Goal: Transaction & Acquisition: Download file/media

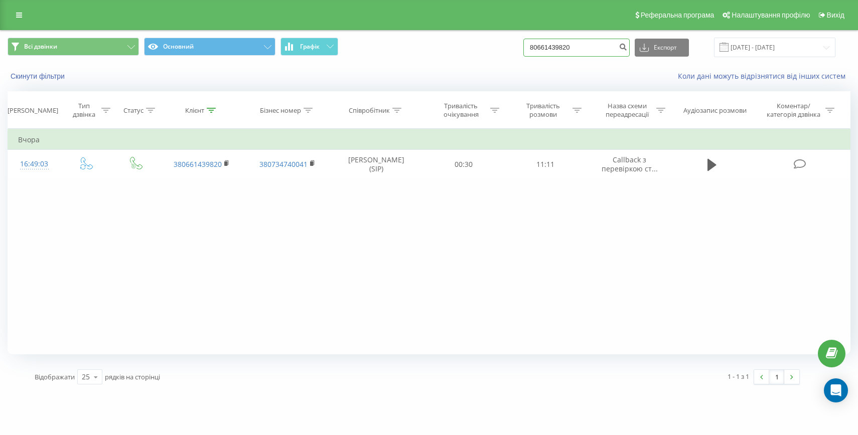
click at [610, 48] on input "80661439820" at bounding box center [576, 48] width 106 height 18
click at [772, 38] on input "[DATE] - [DATE]" at bounding box center [774, 48] width 121 height 20
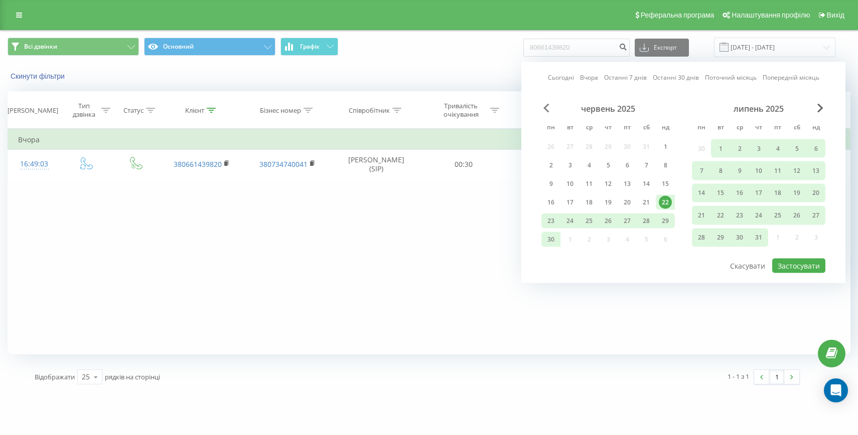
click at [547, 107] on span "Previous Month" at bounding box center [546, 108] width 6 height 9
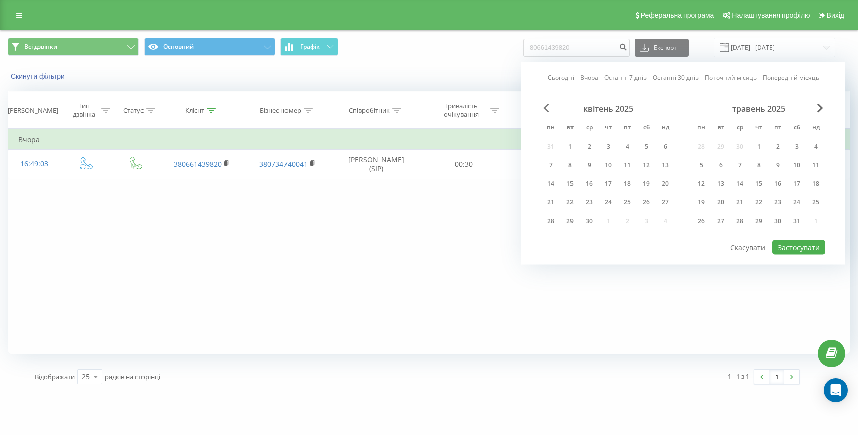
click at [547, 107] on span "Previous Month" at bounding box center [546, 108] width 6 height 9
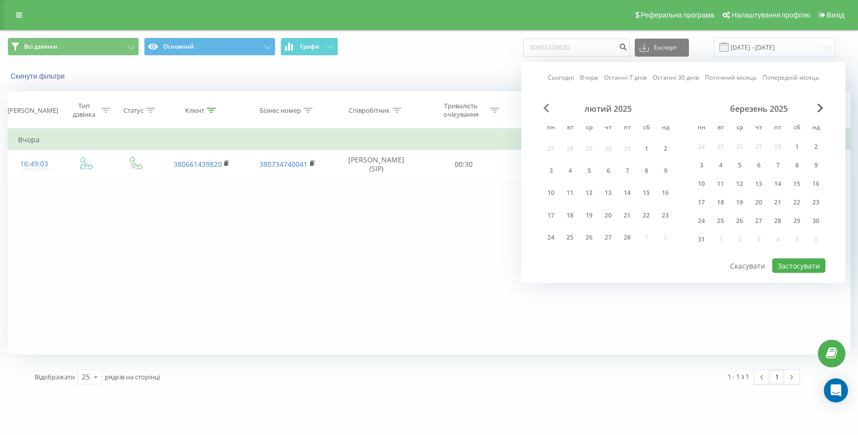
click at [547, 107] on span "Previous Month" at bounding box center [546, 108] width 6 height 9
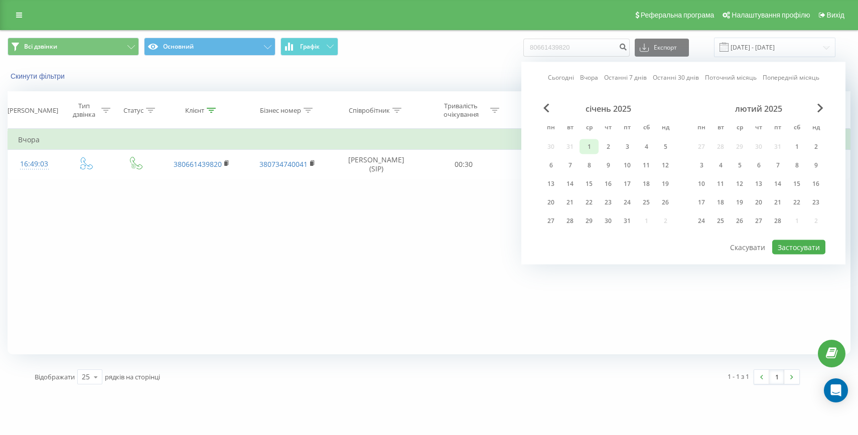
click at [593, 144] on div "1" at bounding box center [588, 146] width 13 height 13
click at [816, 106] on div "лютий 2025" at bounding box center [758, 109] width 133 height 10
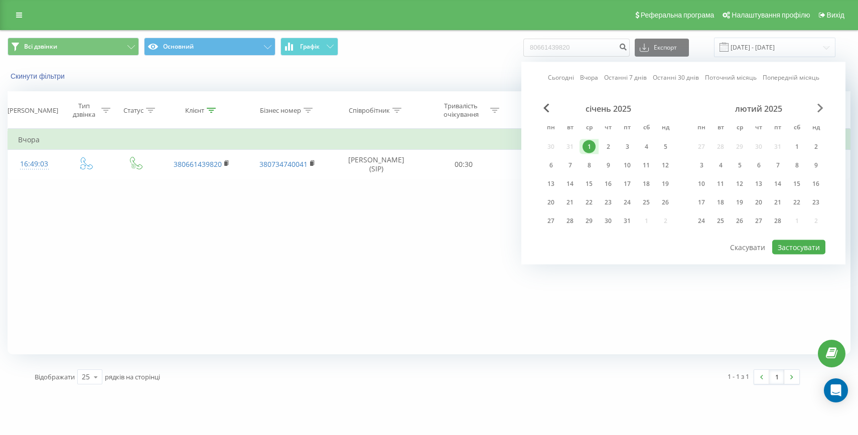
click at [818, 107] on span "Next Month" at bounding box center [820, 108] width 6 height 9
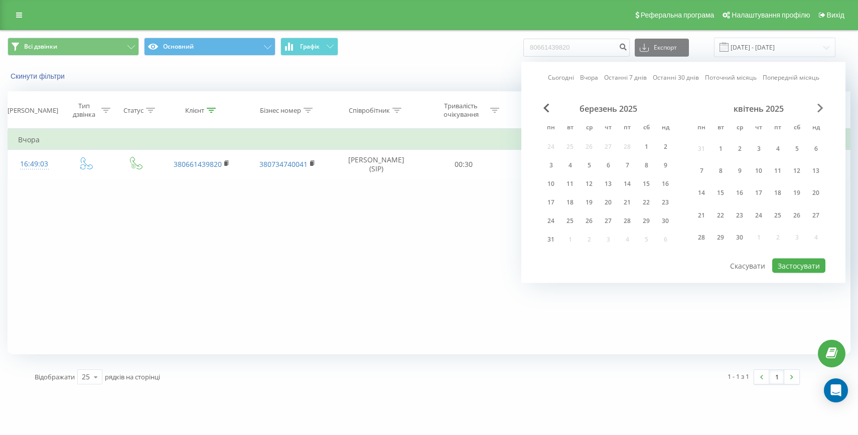
click at [818, 107] on span "Next Month" at bounding box center [820, 108] width 6 height 9
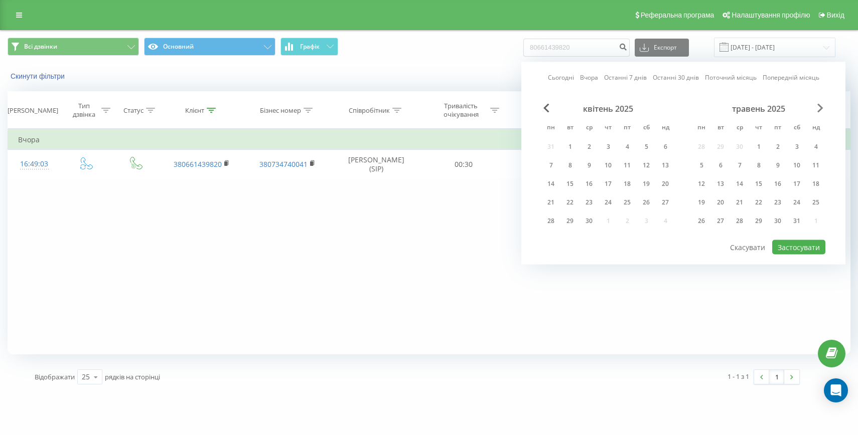
click at [818, 107] on span "Next Month" at bounding box center [820, 108] width 6 height 9
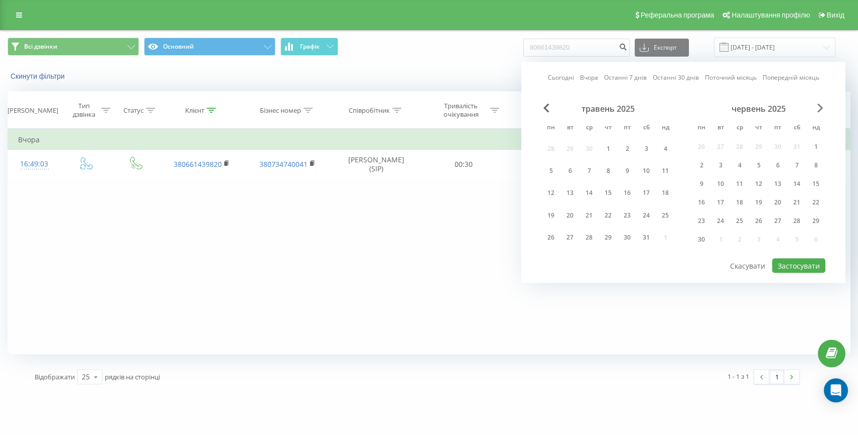
click at [818, 107] on span "Next Month" at bounding box center [820, 108] width 6 height 9
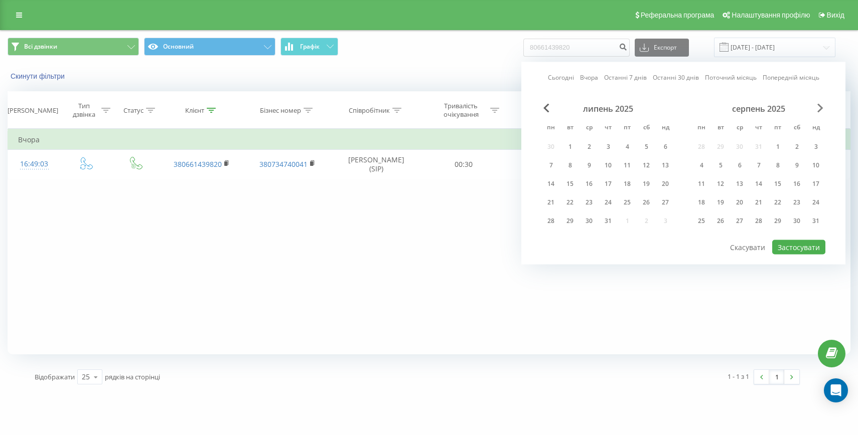
click at [818, 107] on span "Next Month" at bounding box center [820, 108] width 6 height 9
click at [545, 110] on span "Previous Month" at bounding box center [546, 108] width 6 height 9
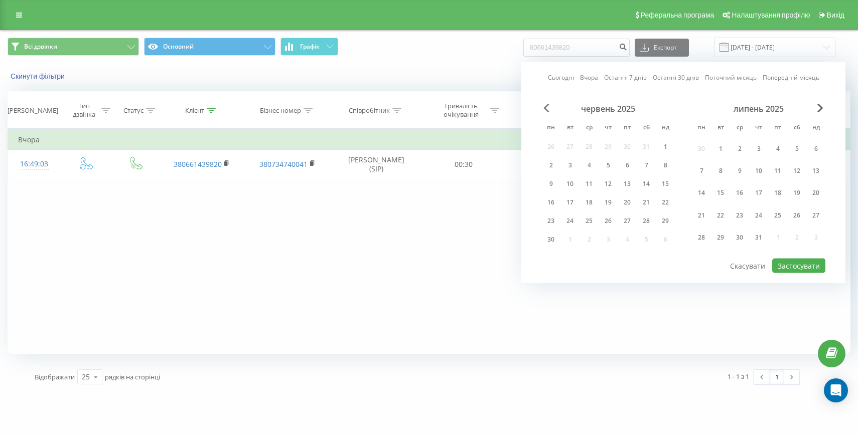
click at [545, 110] on span "Previous Month" at bounding box center [546, 108] width 6 height 9
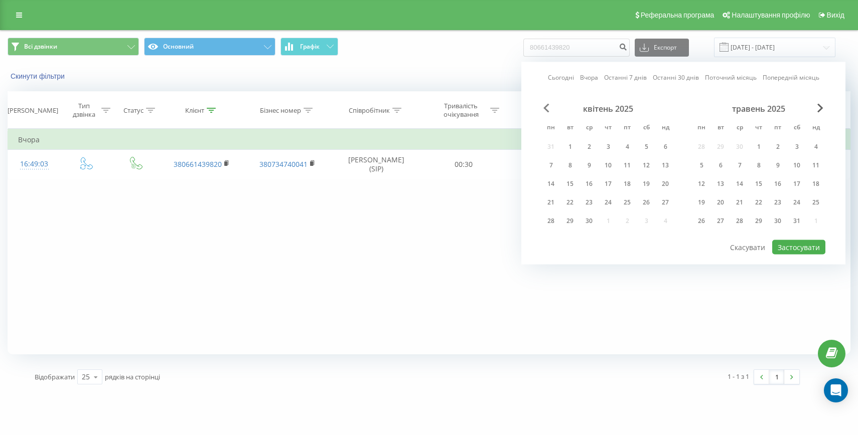
click at [545, 110] on span "Previous Month" at bounding box center [546, 108] width 6 height 9
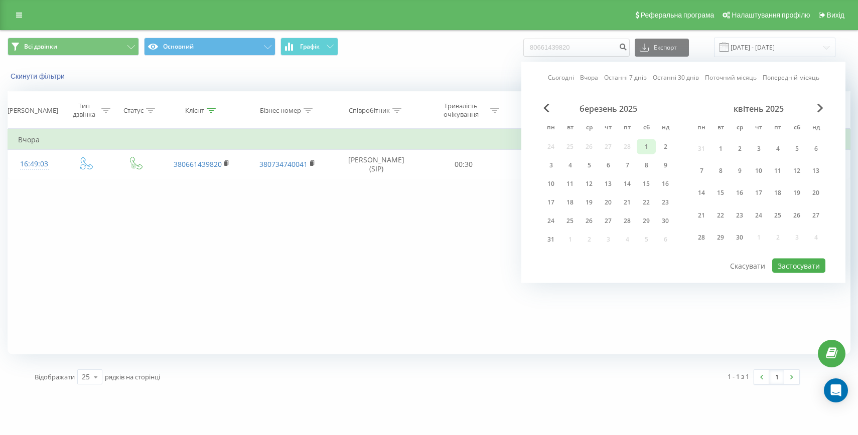
click at [640, 149] on div "1" at bounding box center [645, 146] width 13 height 13
click at [646, 149] on div "1" at bounding box center [645, 146] width 13 height 13
click at [643, 164] on div "8" at bounding box center [645, 165] width 13 height 13
click at [644, 147] on div "1" at bounding box center [645, 146] width 13 height 13
click at [816, 108] on div "квітень 2025" at bounding box center [758, 109] width 133 height 10
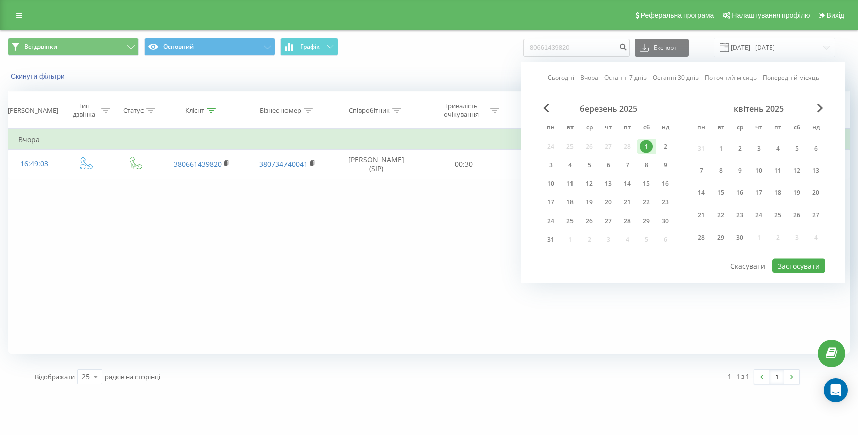
click at [816, 108] on div "квітень 2025" at bounding box center [758, 109] width 133 height 10
click at [818, 106] on span "Next Month" at bounding box center [820, 108] width 6 height 9
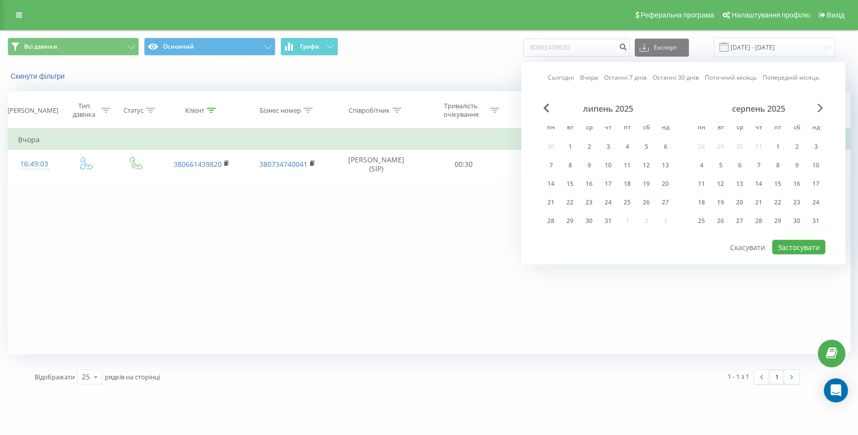
click at [818, 106] on span "Next Month" at bounding box center [820, 108] width 6 height 9
click at [797, 184] on div "20" at bounding box center [796, 184] width 13 height 13
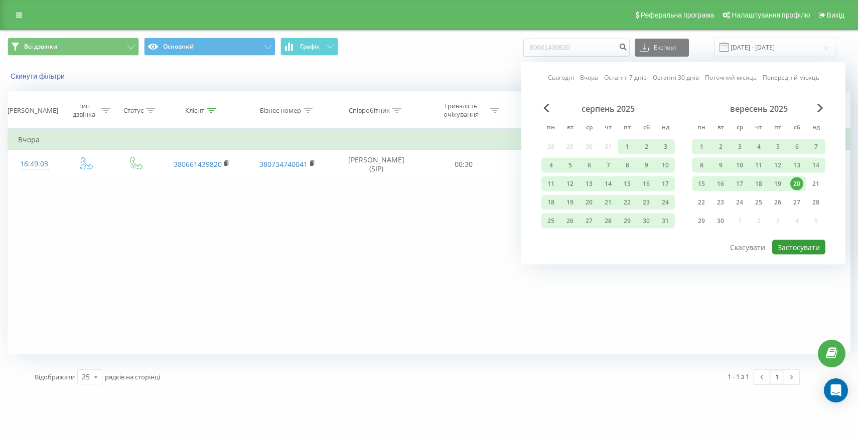
click at [801, 243] on button "Застосувати" at bounding box center [798, 247] width 53 height 15
type input "[DATE] - [DATE]"
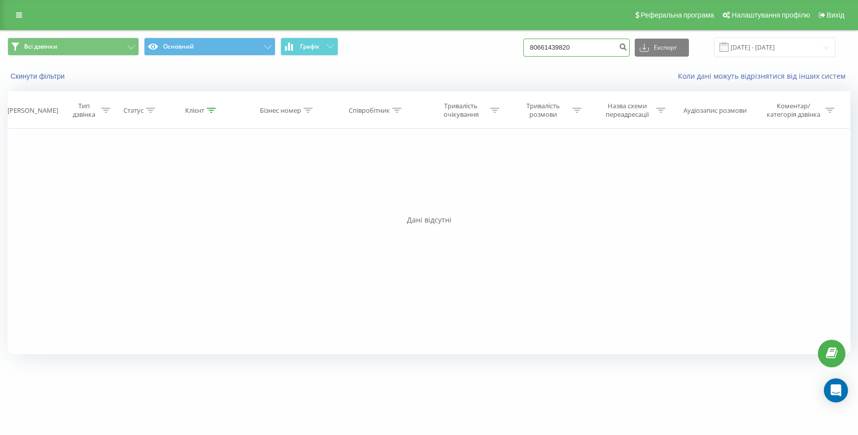
click at [611, 45] on input "80661439820" at bounding box center [576, 48] width 106 height 18
click at [627, 49] on icon "submit" at bounding box center [622, 46] width 9 height 6
click at [66, 48] on button "Всі дзвінки" at bounding box center [73, 47] width 131 height 18
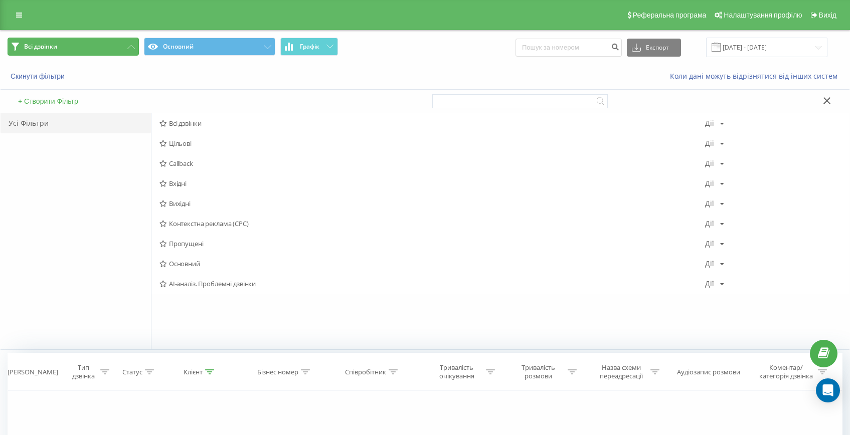
click at [66, 48] on button "Всі дзвінки" at bounding box center [73, 47] width 131 height 18
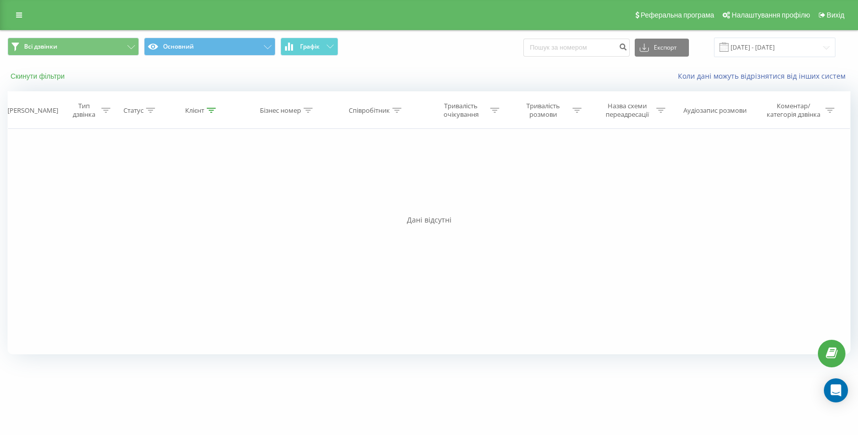
click at [58, 79] on button "Скинути фільтри" at bounding box center [39, 76] width 62 height 9
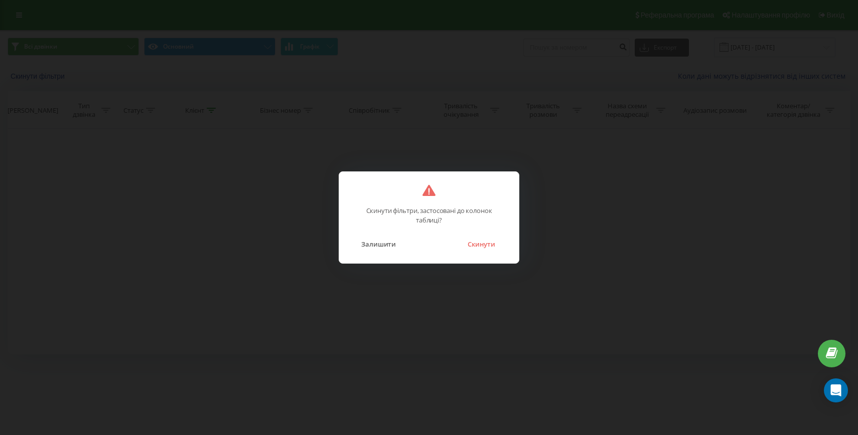
click at [467, 232] on div "Залишити Скинути" at bounding box center [428, 238] width 159 height 26
click at [477, 240] on button "Скинути" at bounding box center [481, 244] width 38 height 13
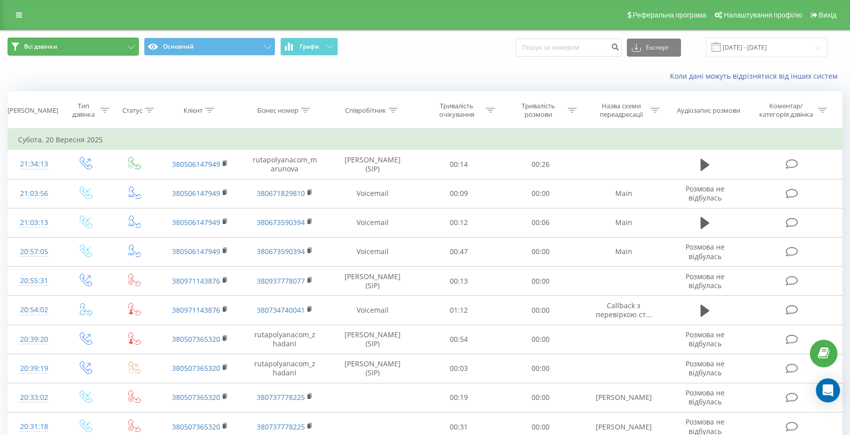
click at [105, 48] on button "Всі дзвінки" at bounding box center [73, 47] width 131 height 18
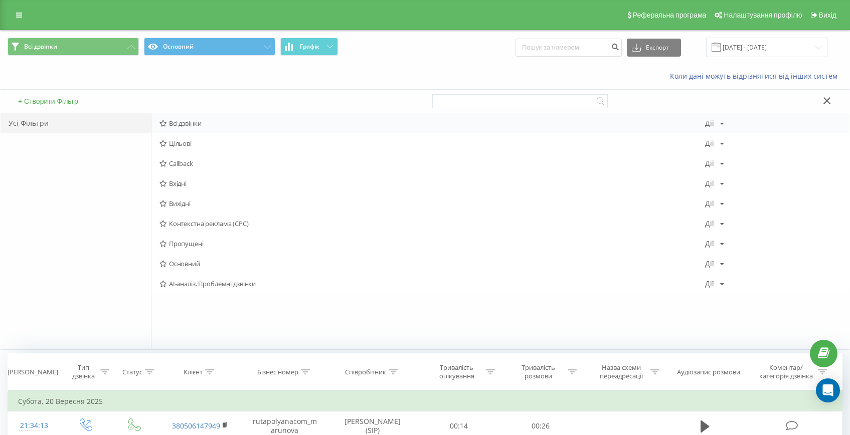
click at [209, 123] on span "Всі дзвінки" at bounding box center [432, 123] width 546 height 7
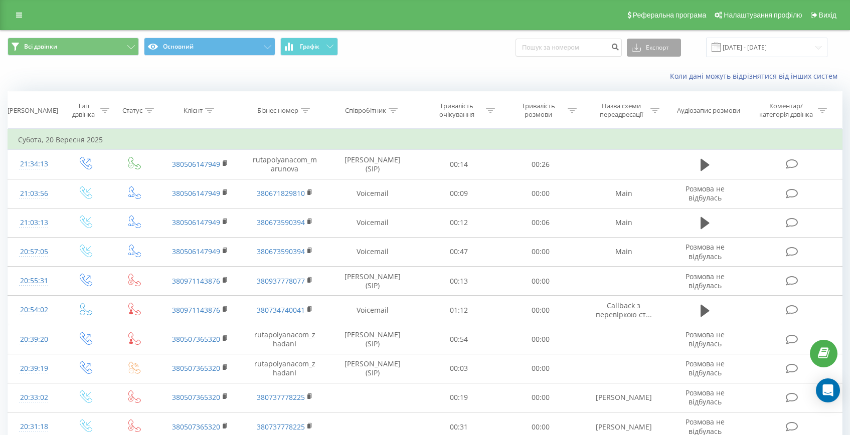
click at [670, 48] on button "Експорт" at bounding box center [654, 48] width 54 height 18
click at [664, 69] on div ".csv" at bounding box center [653, 66] width 53 height 18
